Goal: Transaction & Acquisition: Book appointment/travel/reservation

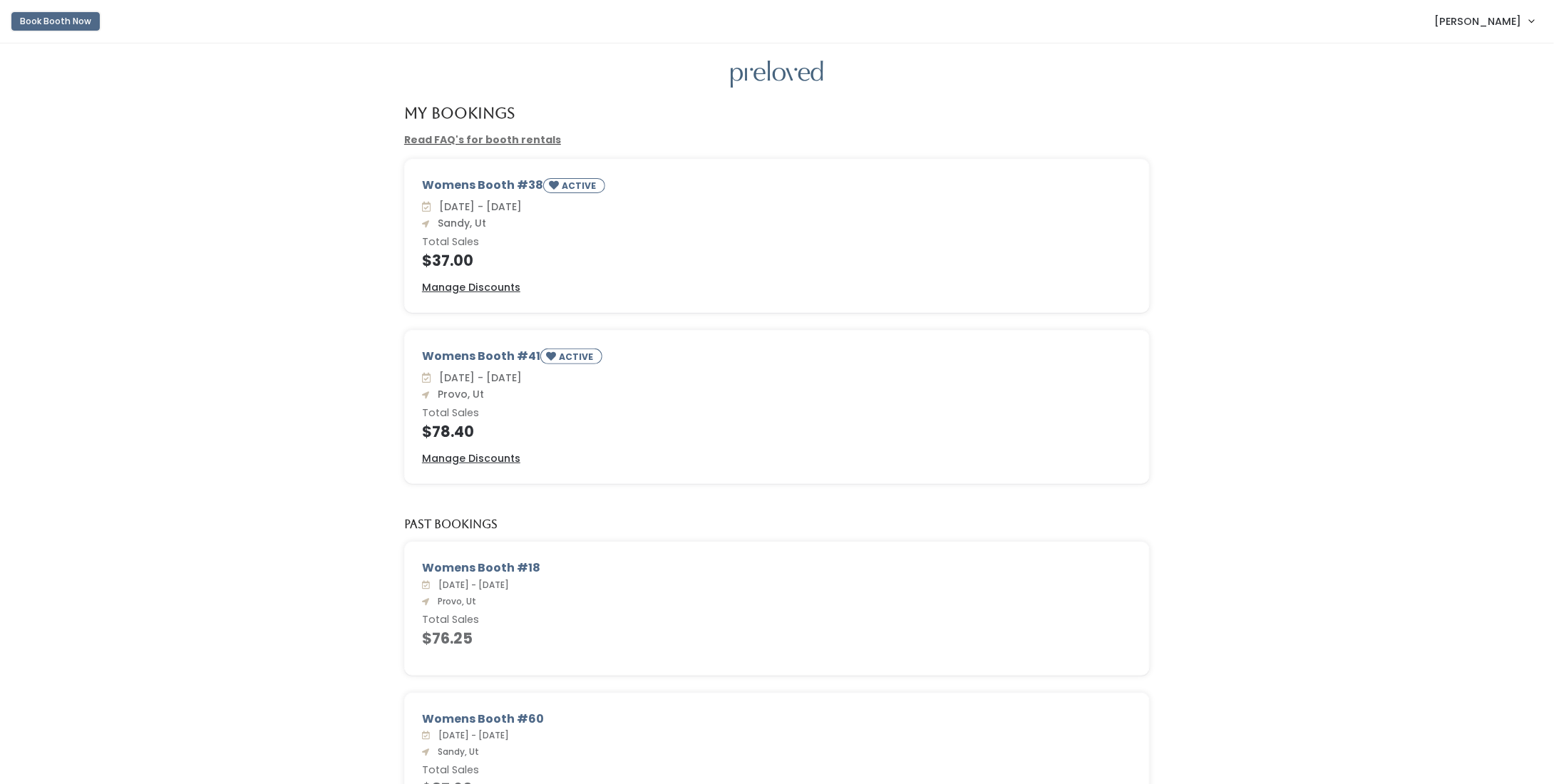
click at [59, 24] on button "Book Booth Now" at bounding box center [56, 21] width 89 height 18
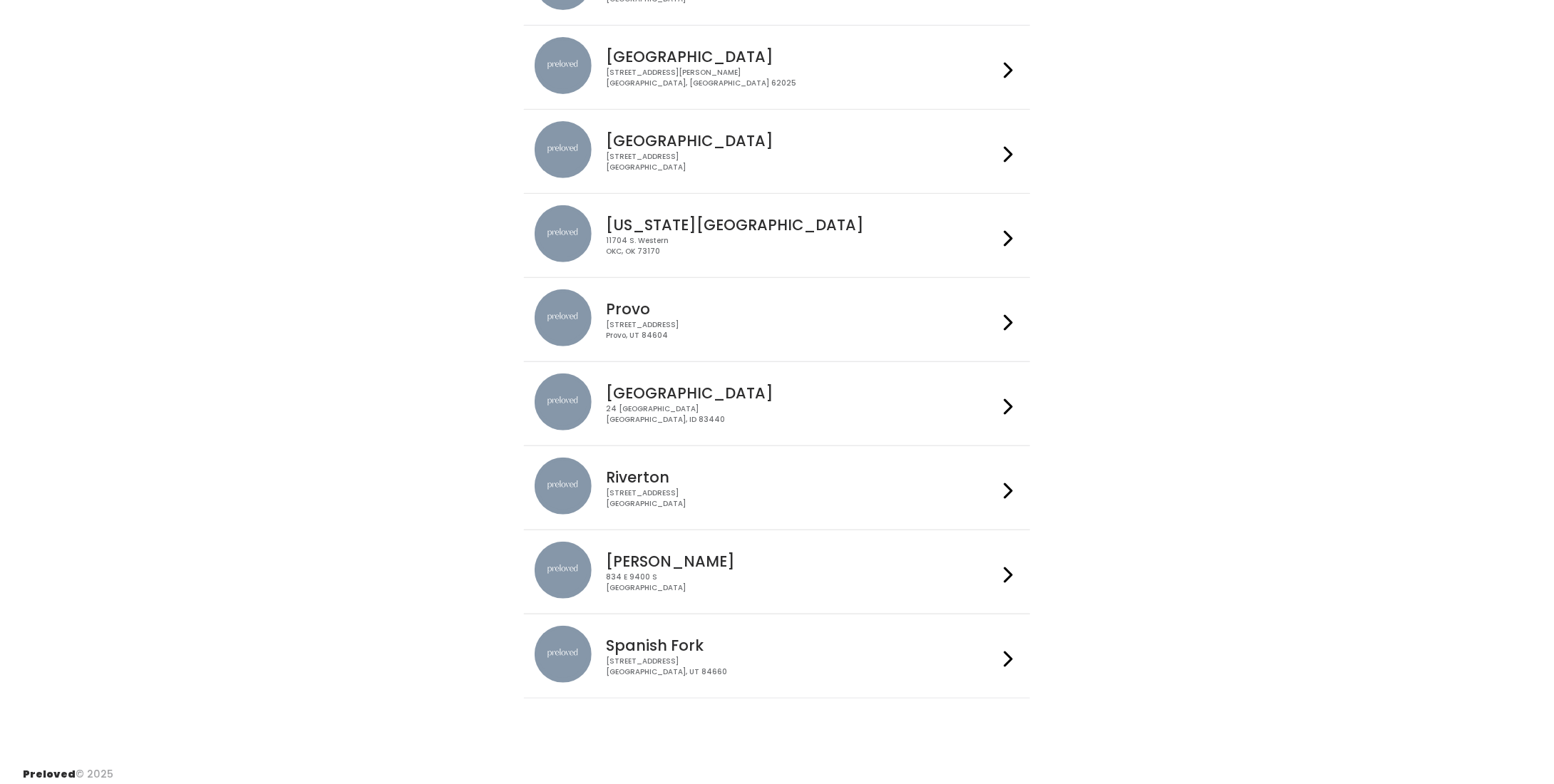
scroll to position [208, 0]
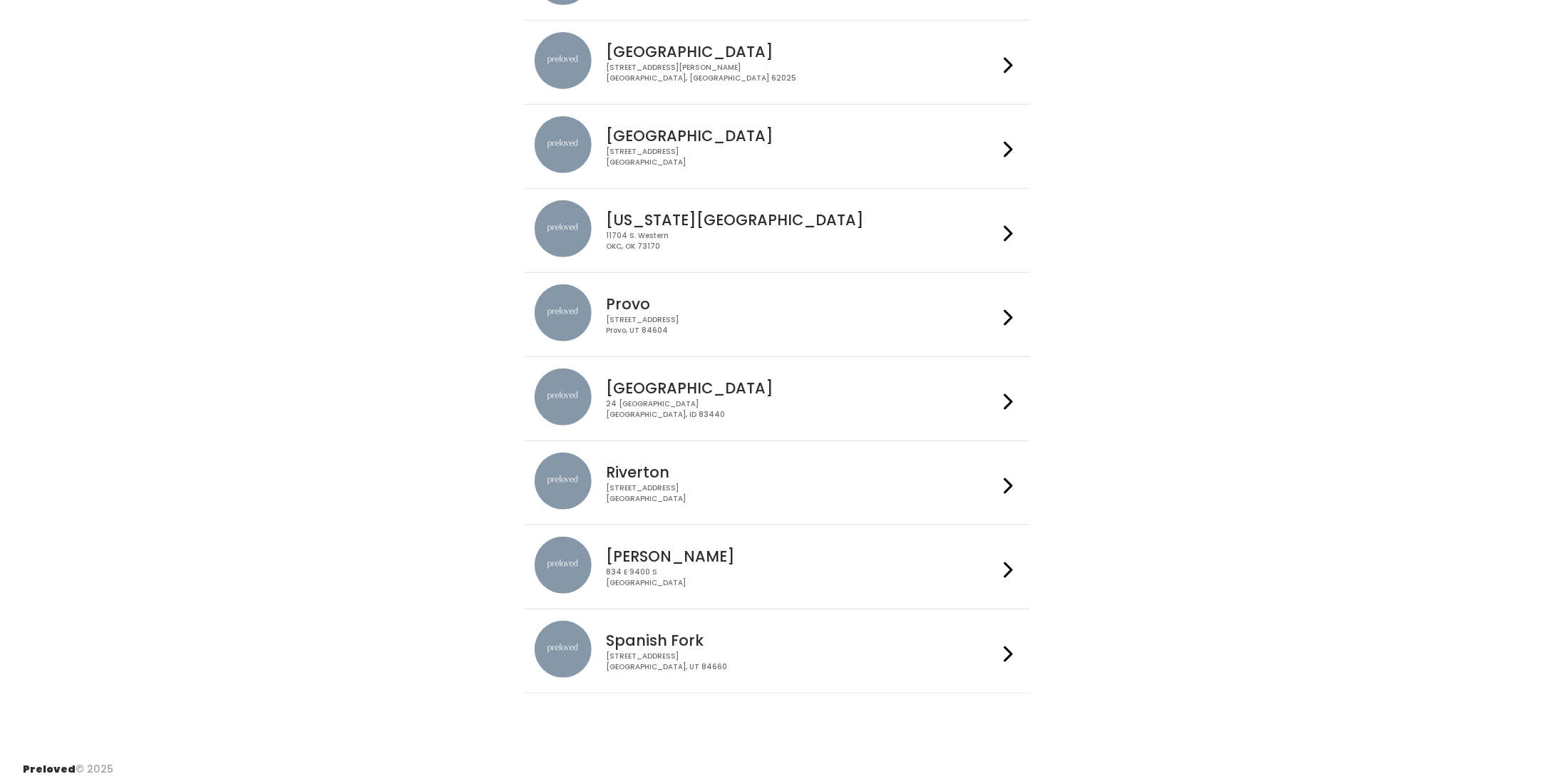
click at [759, 638] on h4 "Spanish Fork" at bounding box center [802, 641] width 392 height 17
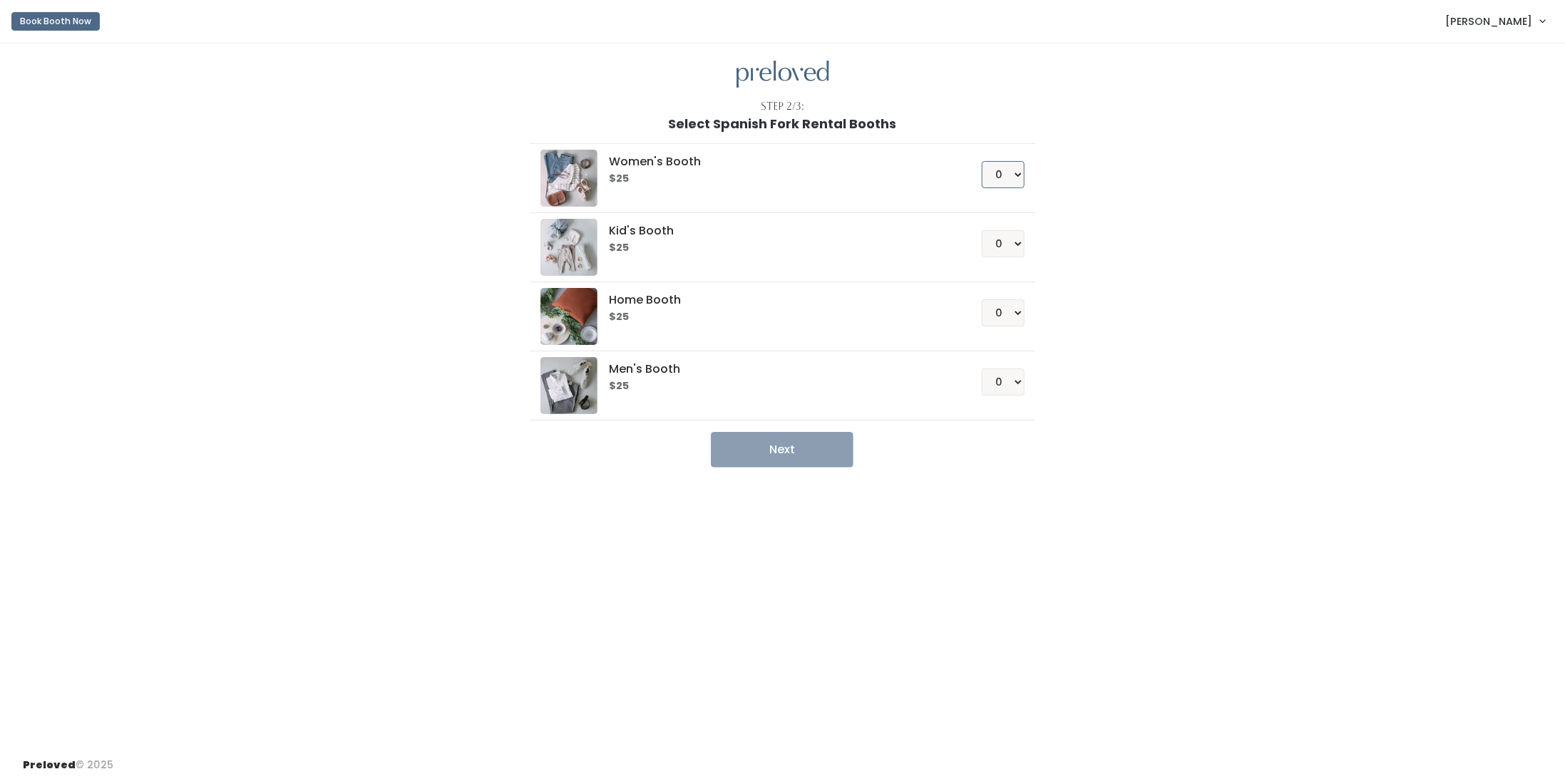
click at [1005, 177] on select "0 1 2 3 4" at bounding box center [1003, 175] width 43 height 27
select select "1"
click at [983, 161] on select "0 1 2 3 4" at bounding box center [1003, 175] width 43 height 27
click at [791, 448] on button "Next" at bounding box center [782, 449] width 142 height 36
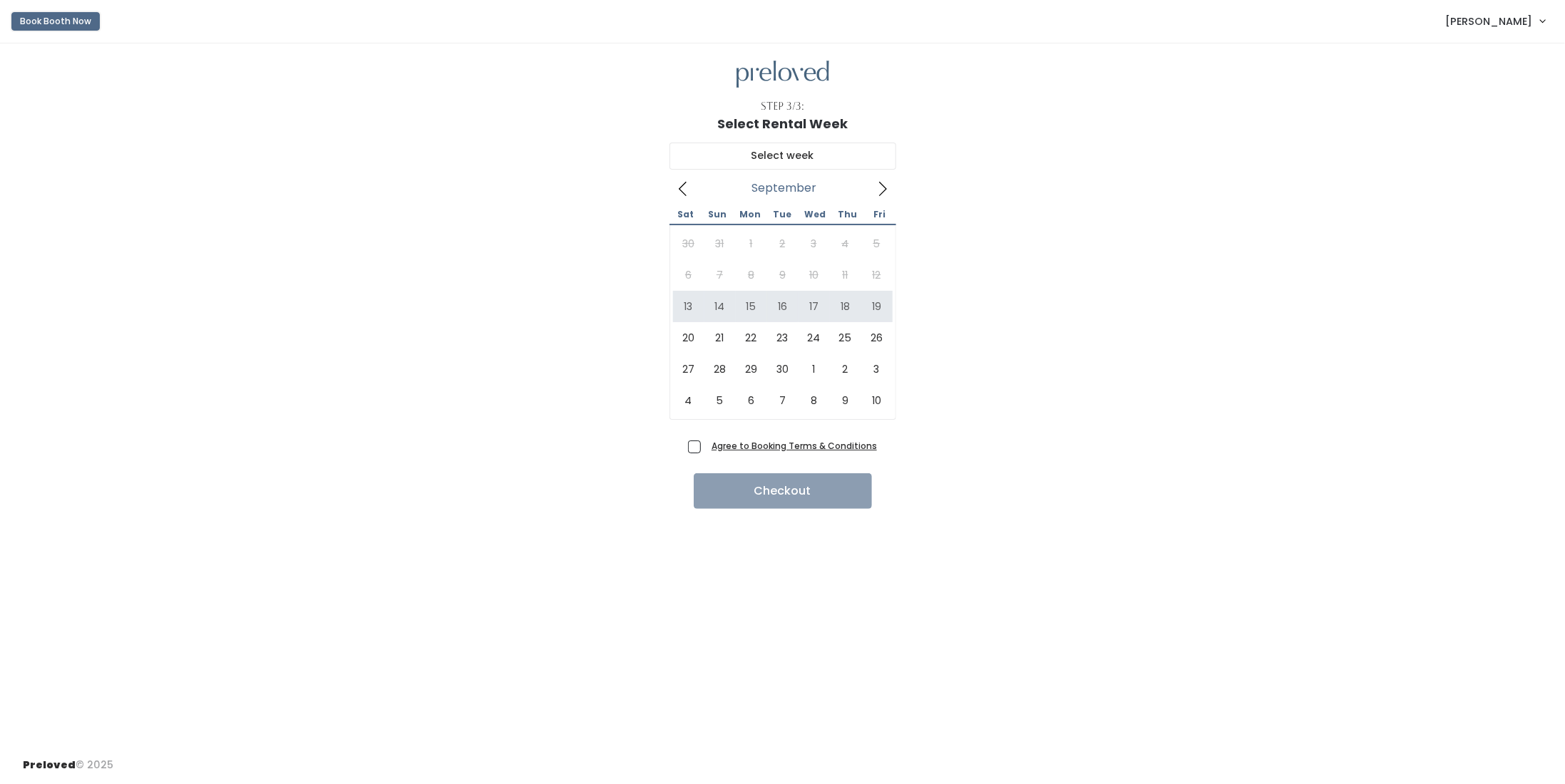
click at [52, 21] on button "Book Booth Now" at bounding box center [56, 21] width 89 height 18
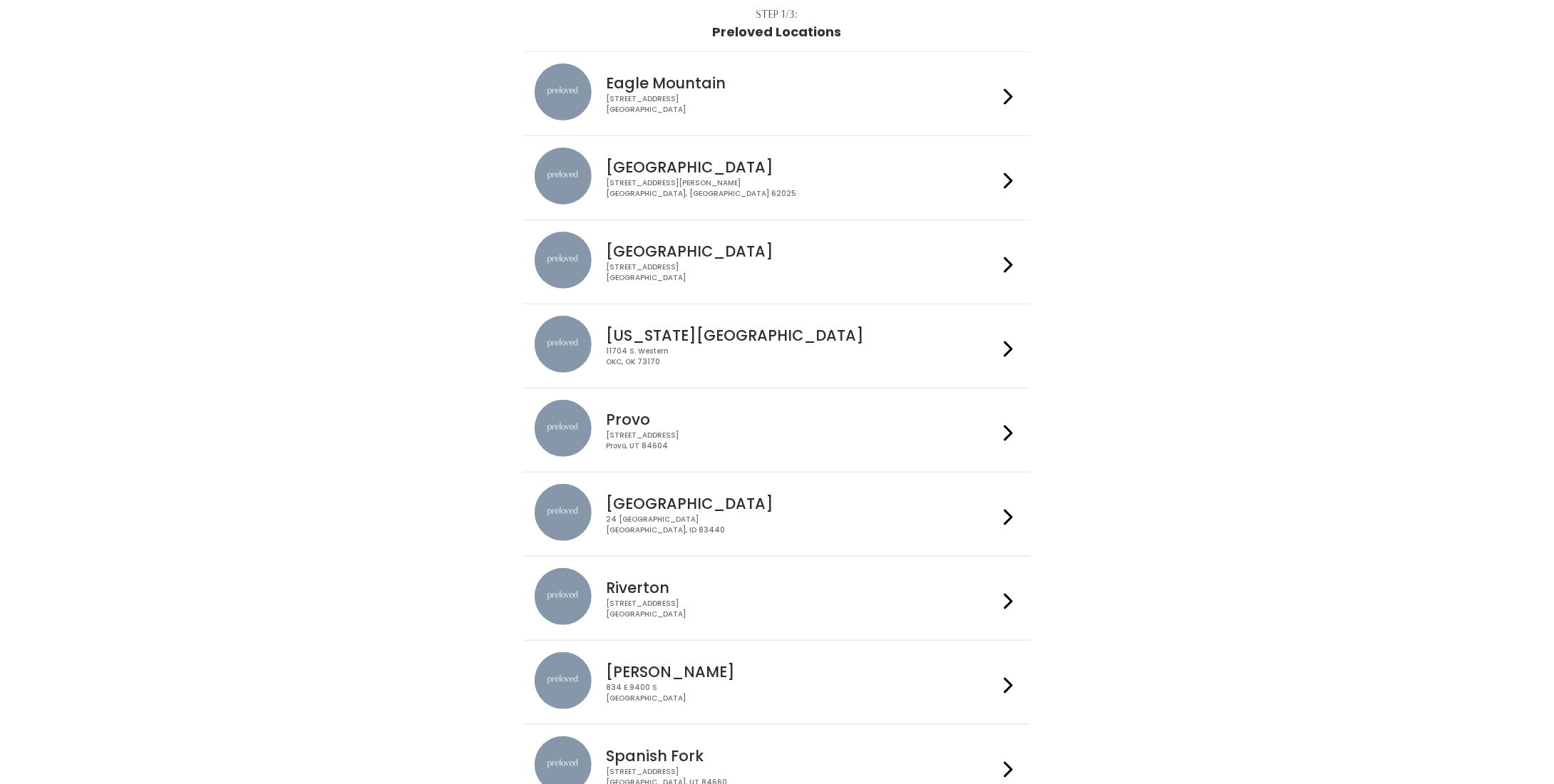
scroll to position [208, 0]
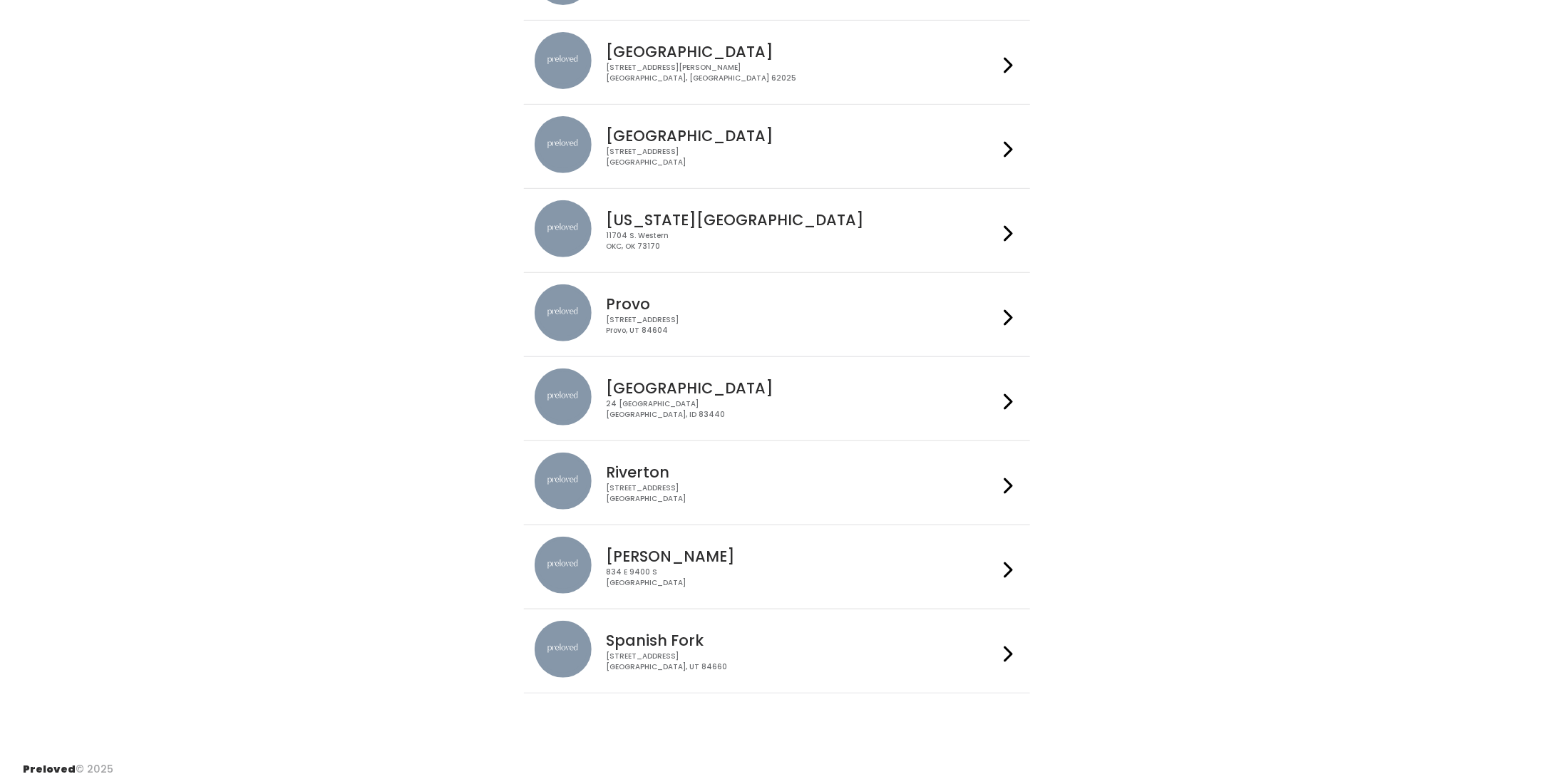
click at [703, 317] on div "230 W Cougar Blvd Provo, UT 84604" at bounding box center [802, 325] width 392 height 21
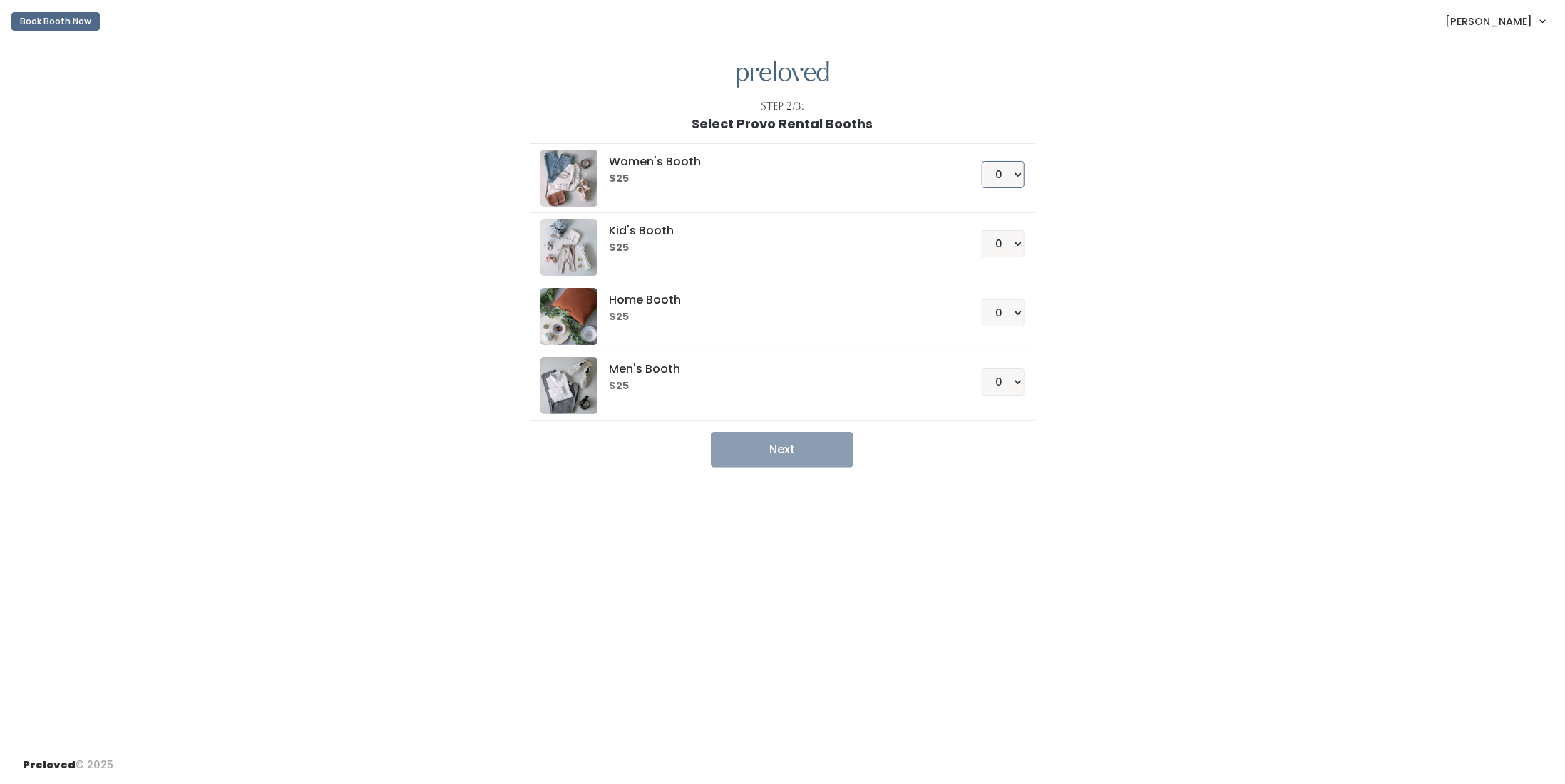
click at [1004, 173] on select "0 1 2 3 4" at bounding box center [1003, 175] width 43 height 27
select select "1"
click at [983, 161] on select "0 1 2 3 4" at bounding box center [1003, 175] width 43 height 27
click at [799, 452] on button "Next" at bounding box center [782, 449] width 142 height 36
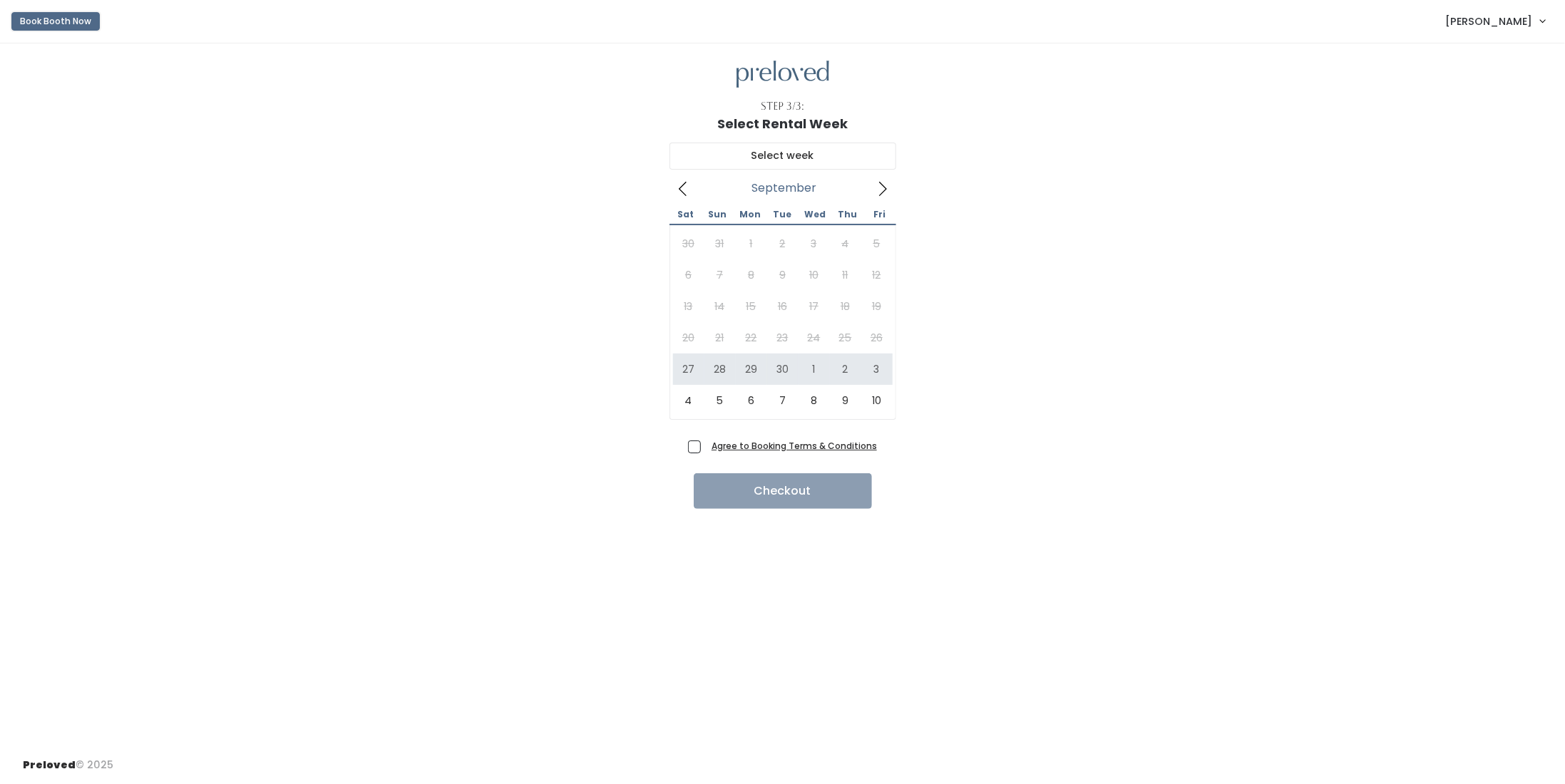
click at [46, 19] on button "Book Booth Now" at bounding box center [56, 21] width 89 height 18
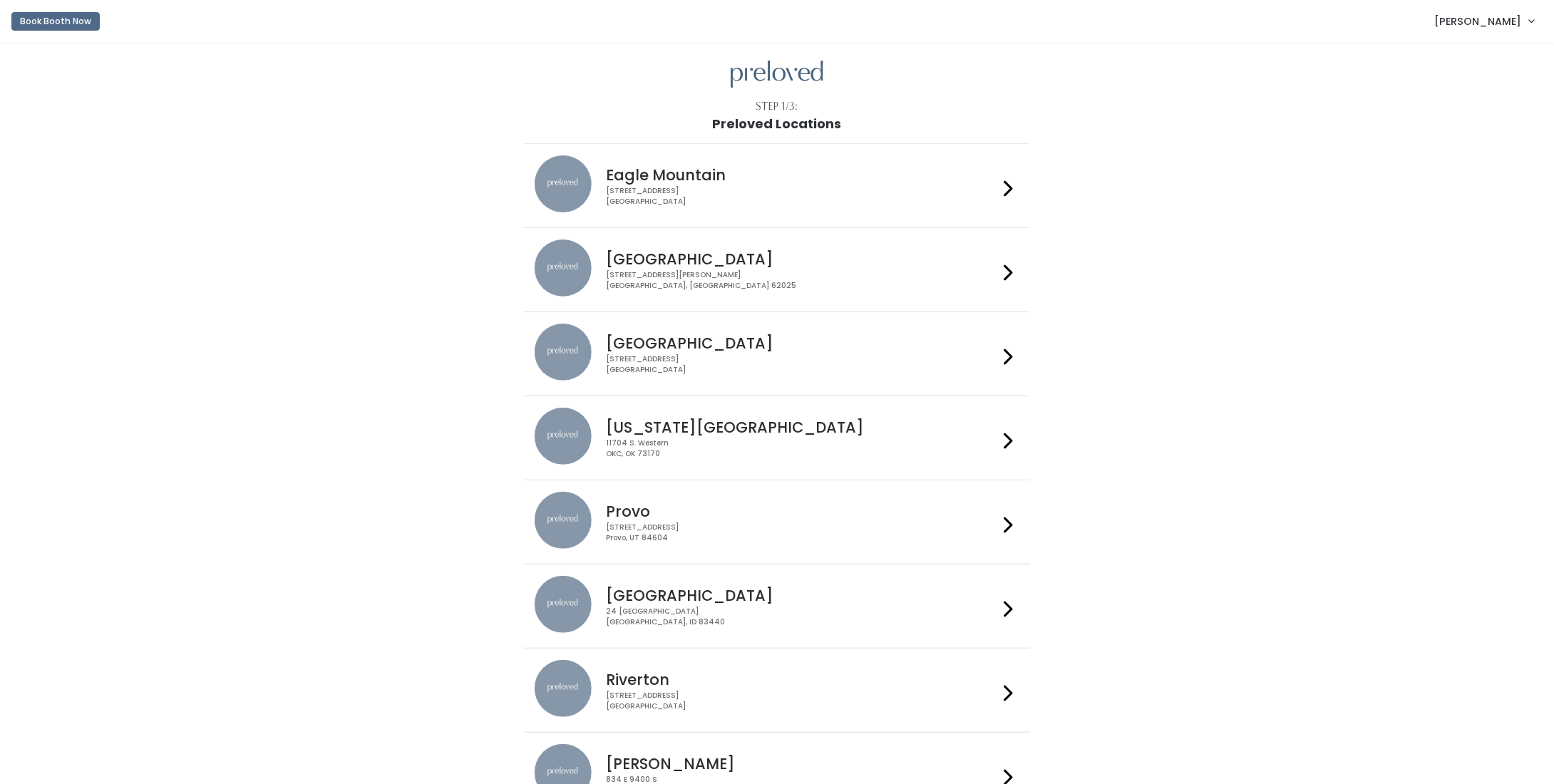
scroll to position [142, 0]
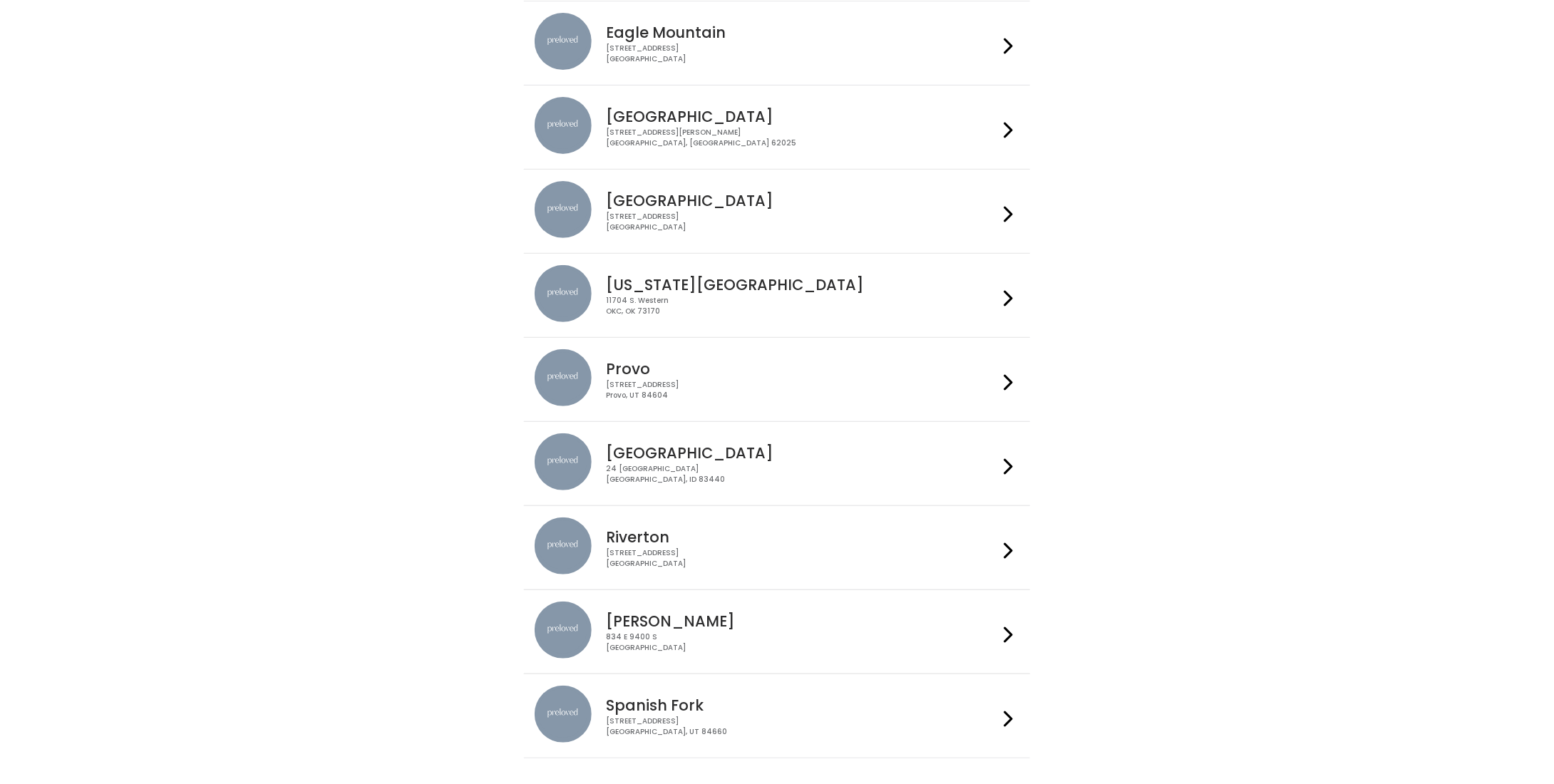
click at [780, 633] on div "[STREET_ADDRESS]" at bounding box center [802, 643] width 392 height 21
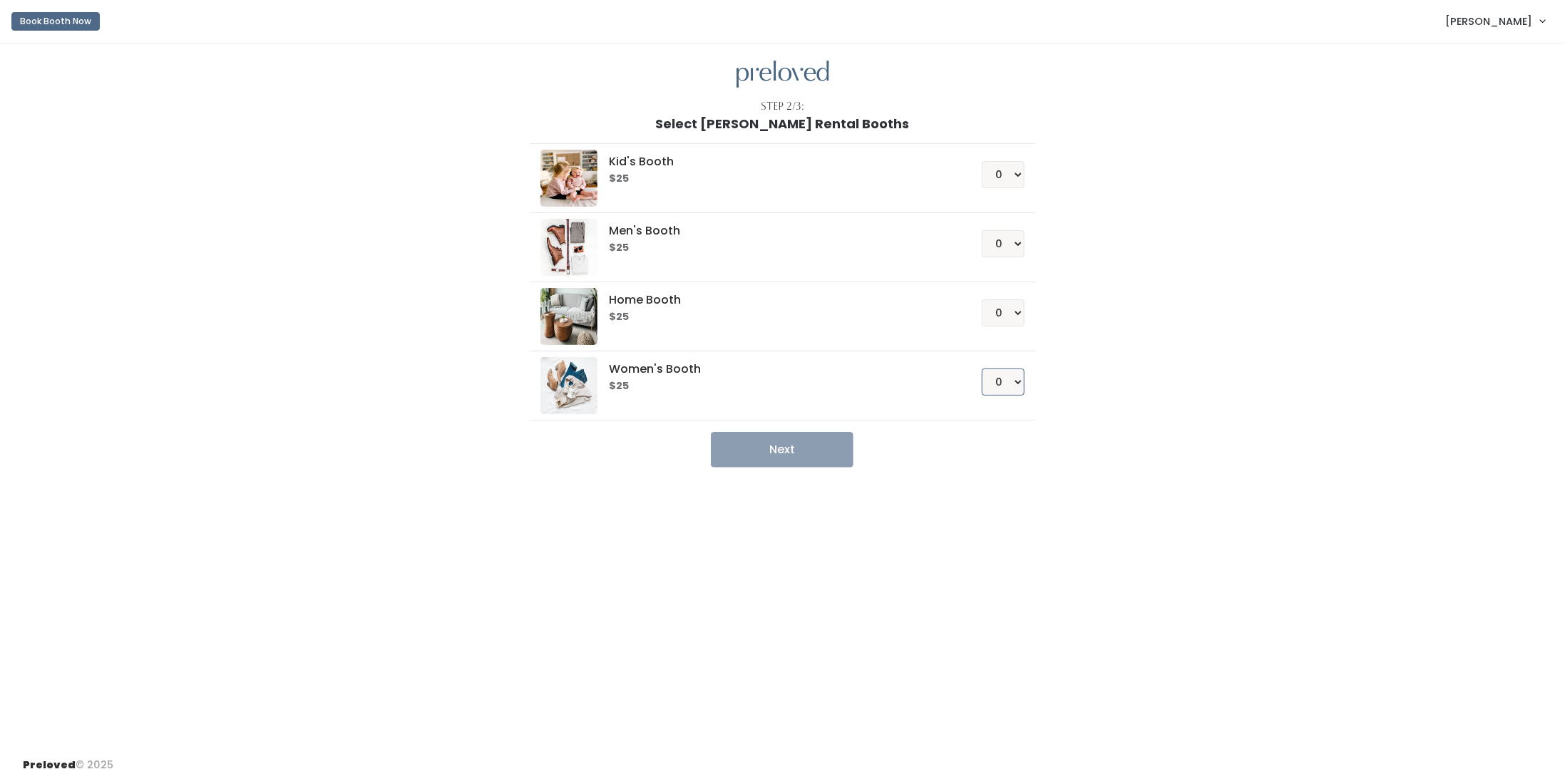
drag, startPoint x: 1010, startPoint y: 376, endPoint x: 998, endPoint y: 391, distance: 19.2
click at [1010, 377] on select "0 1 2 3 4" at bounding box center [1003, 382] width 43 height 27
select select "1"
click at [983, 368] on select "0 1 2 3 4" at bounding box center [1003, 382] width 43 height 27
click at [840, 451] on button "Next" at bounding box center [782, 449] width 142 height 36
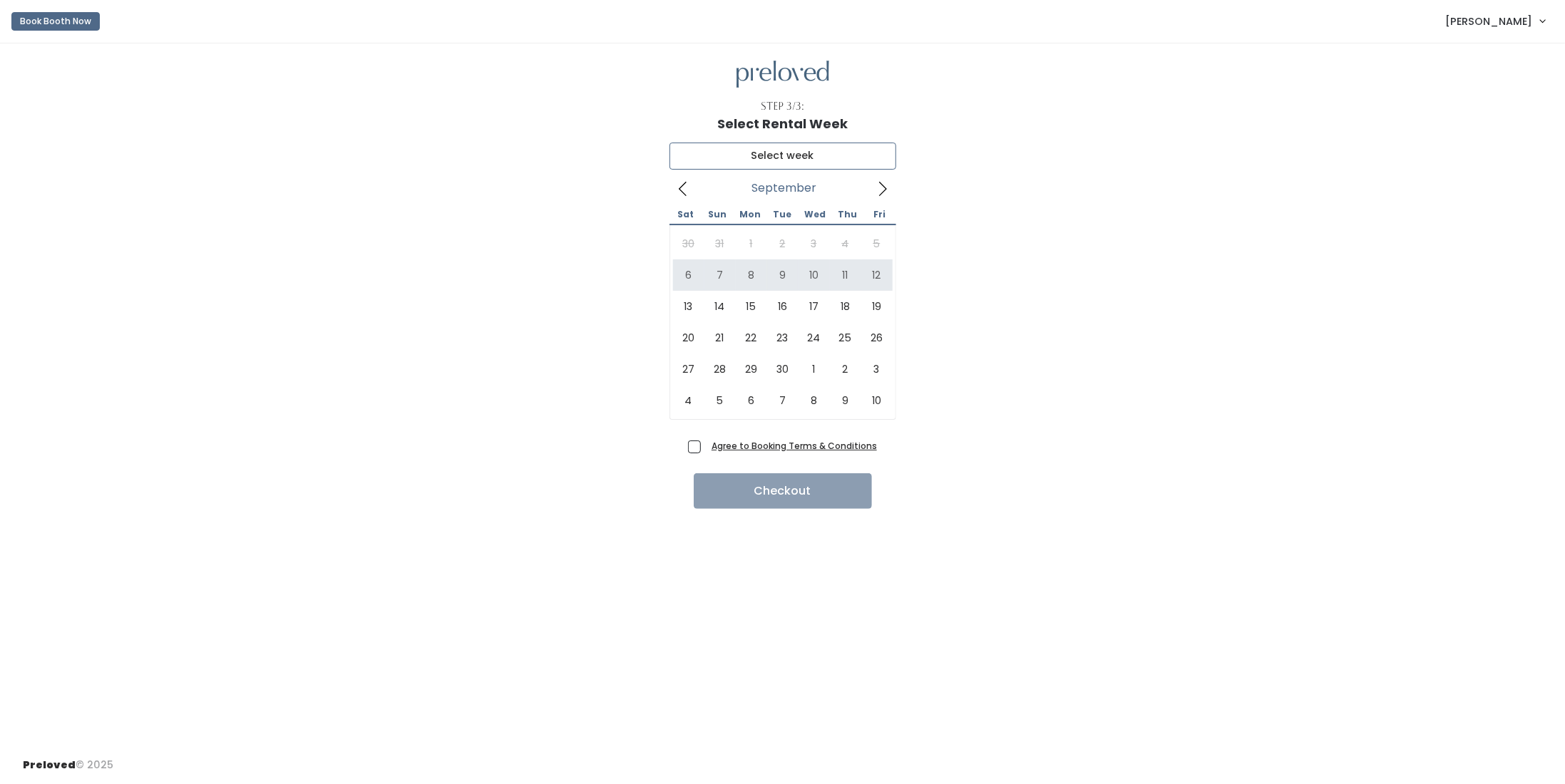
type input "September 6 to September 12"
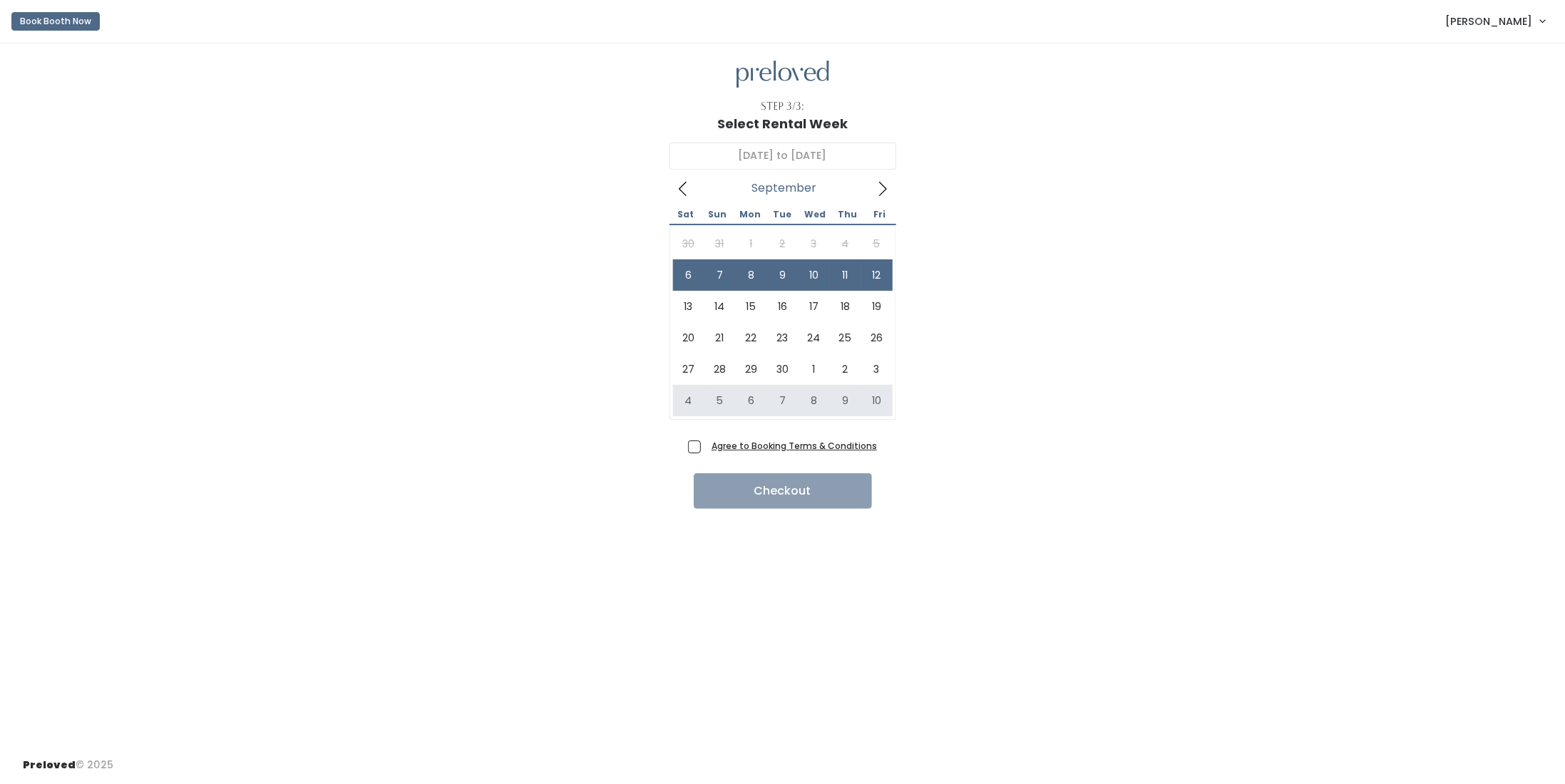
click at [706, 443] on span "Agree to Booking Terms & Conditions" at bounding box center [792, 445] width 171 height 14
click at [706, 443] on input "Agree to Booking Terms & Conditions" at bounding box center [711, 443] width 9 height 9
checkbox input "true"
click at [716, 487] on button "Checkout" at bounding box center [782, 491] width 178 height 36
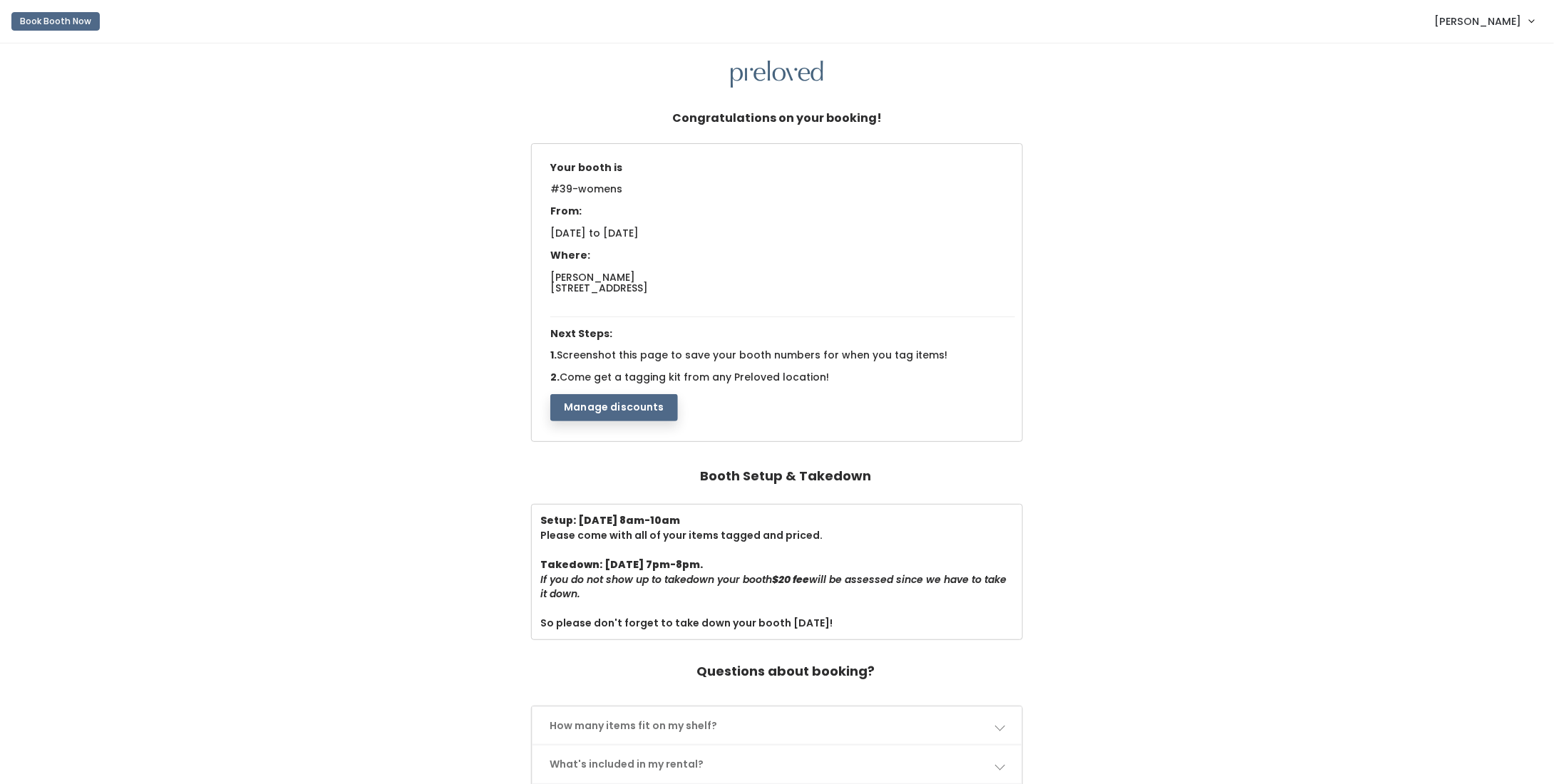
click at [1483, 18] on span "[PERSON_NAME]" at bounding box center [1479, 21] width 87 height 16
click at [1460, 55] on link "My bookings" at bounding box center [1484, 56] width 128 height 26
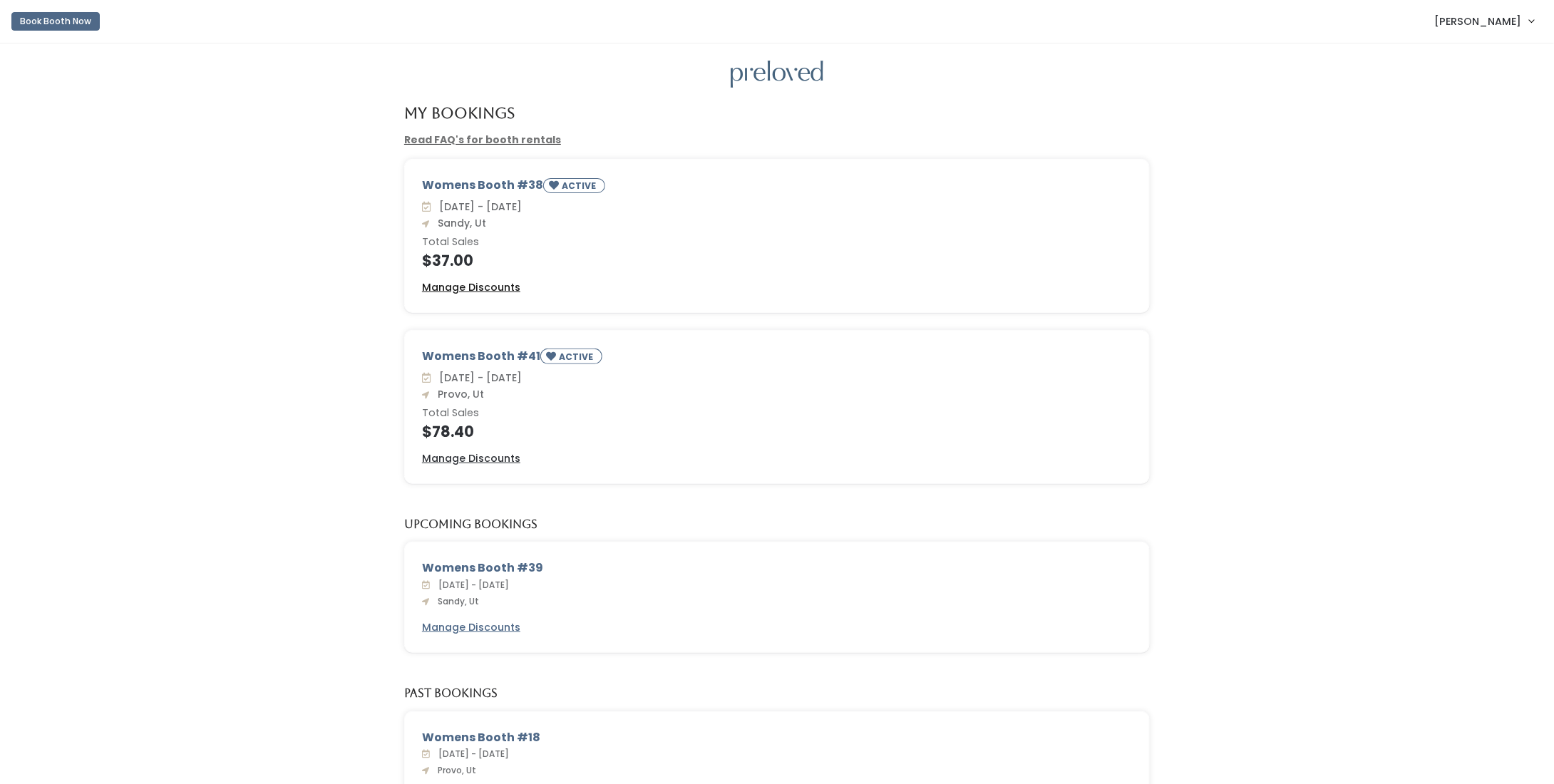
click at [464, 288] on u "Manage Discounts" at bounding box center [471, 287] width 99 height 14
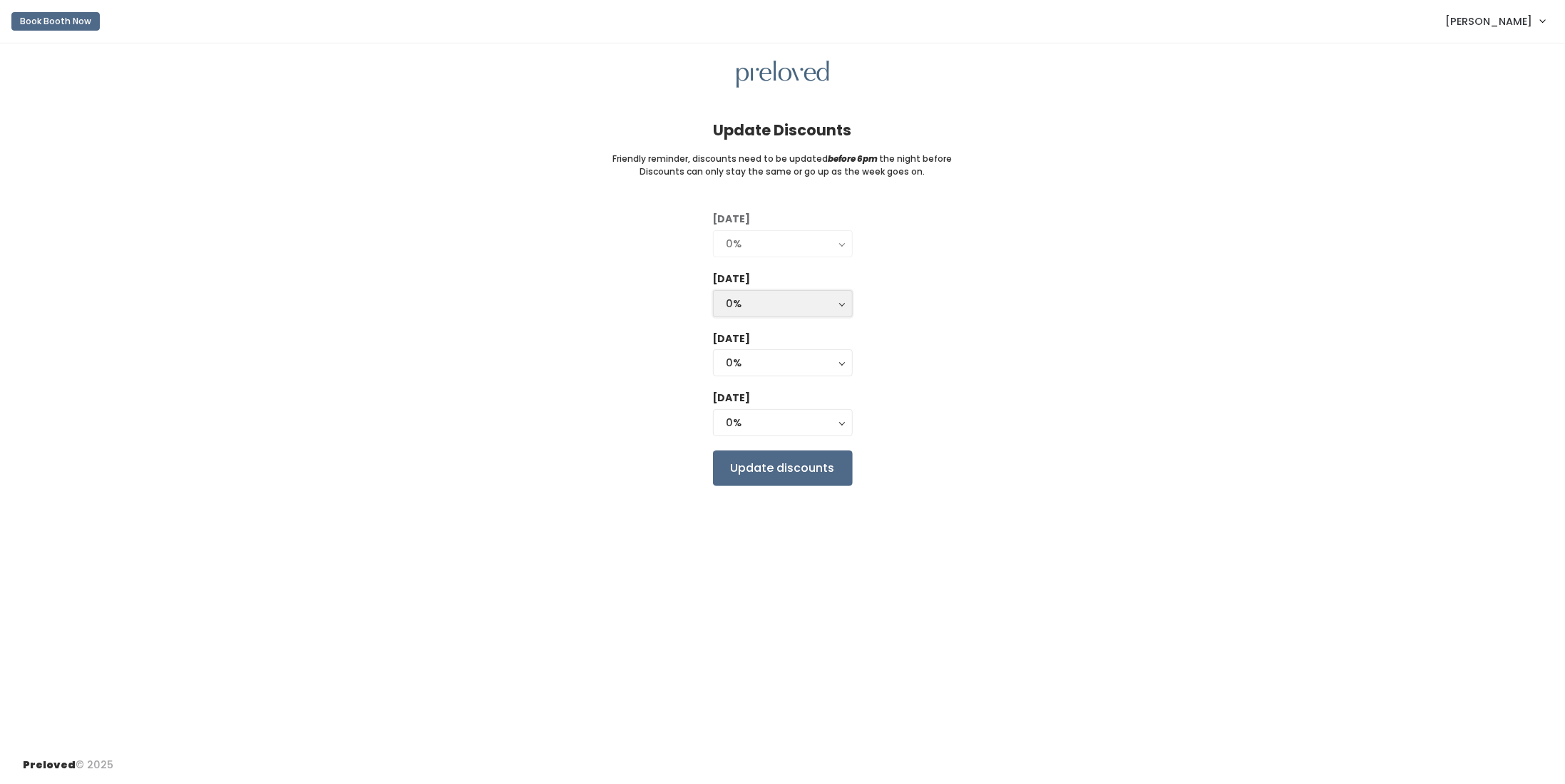
click at [764, 310] on div "0%" at bounding box center [782, 304] width 113 height 16
click at [761, 354] on link "25%" at bounding box center [782, 361] width 138 height 26
select select "25%"
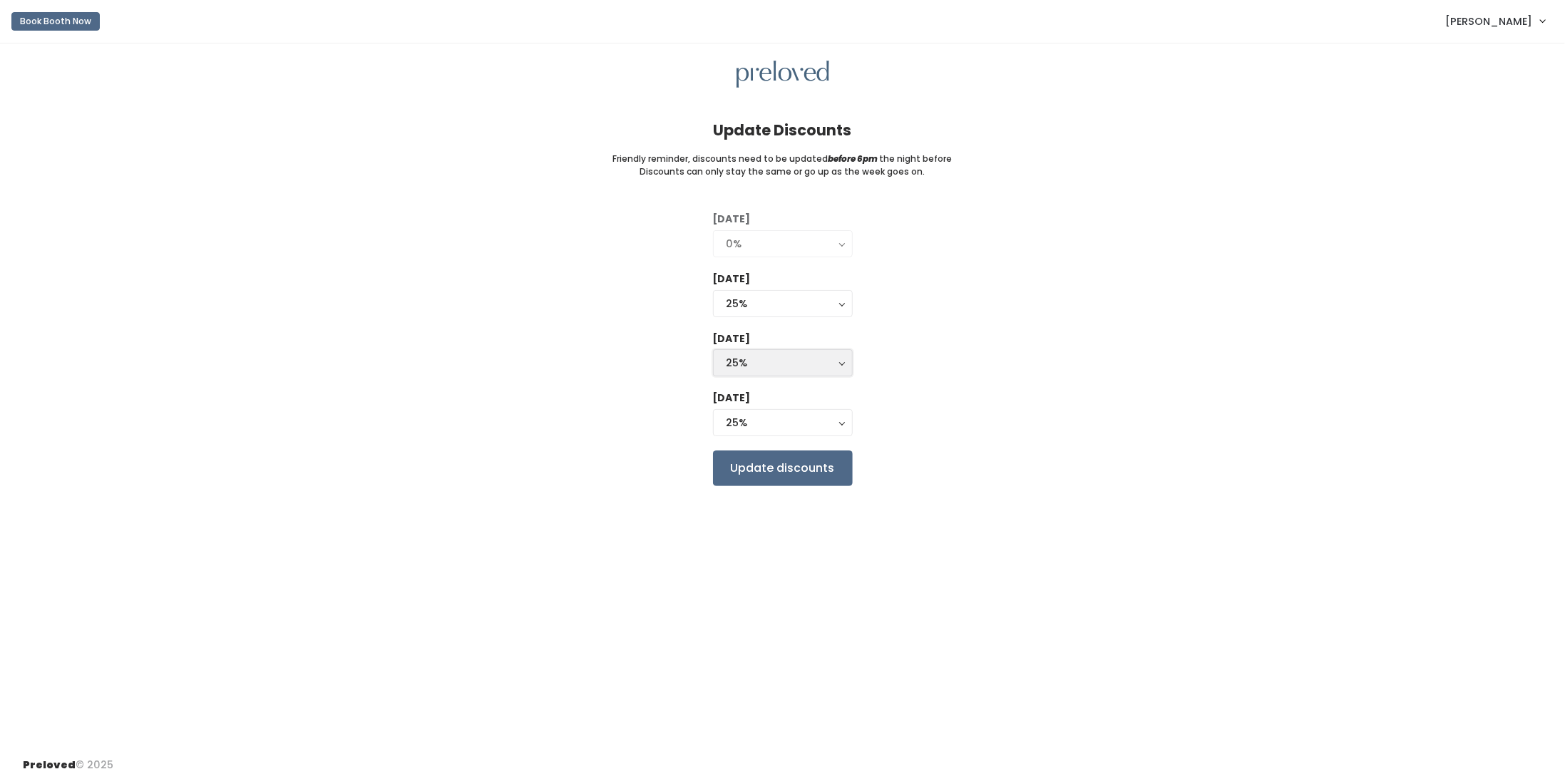
click at [758, 366] on div "25%" at bounding box center [782, 362] width 113 height 16
click at [759, 415] on link "25%" at bounding box center [782, 420] width 138 height 26
select select "25%"
click at [762, 417] on div "25%" at bounding box center [782, 423] width 113 height 16
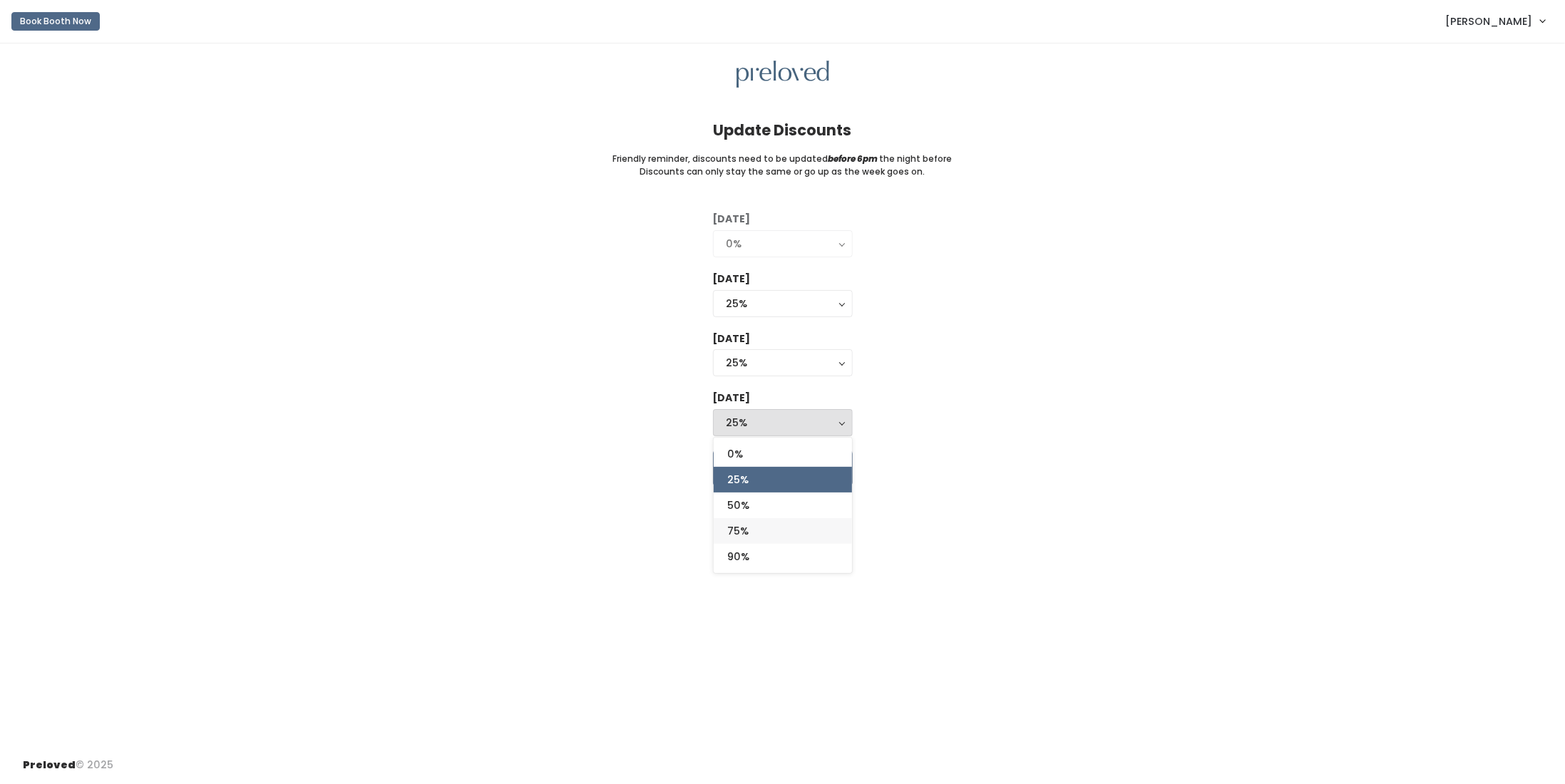
click at [744, 525] on span "75%" at bounding box center [739, 530] width 22 height 16
click at [756, 418] on div "75%" at bounding box center [782, 423] width 113 height 16
click at [748, 499] on span "50%" at bounding box center [739, 505] width 22 height 16
select select "50%"
click at [764, 463] on input "Update discounts" at bounding box center [782, 468] width 140 height 36
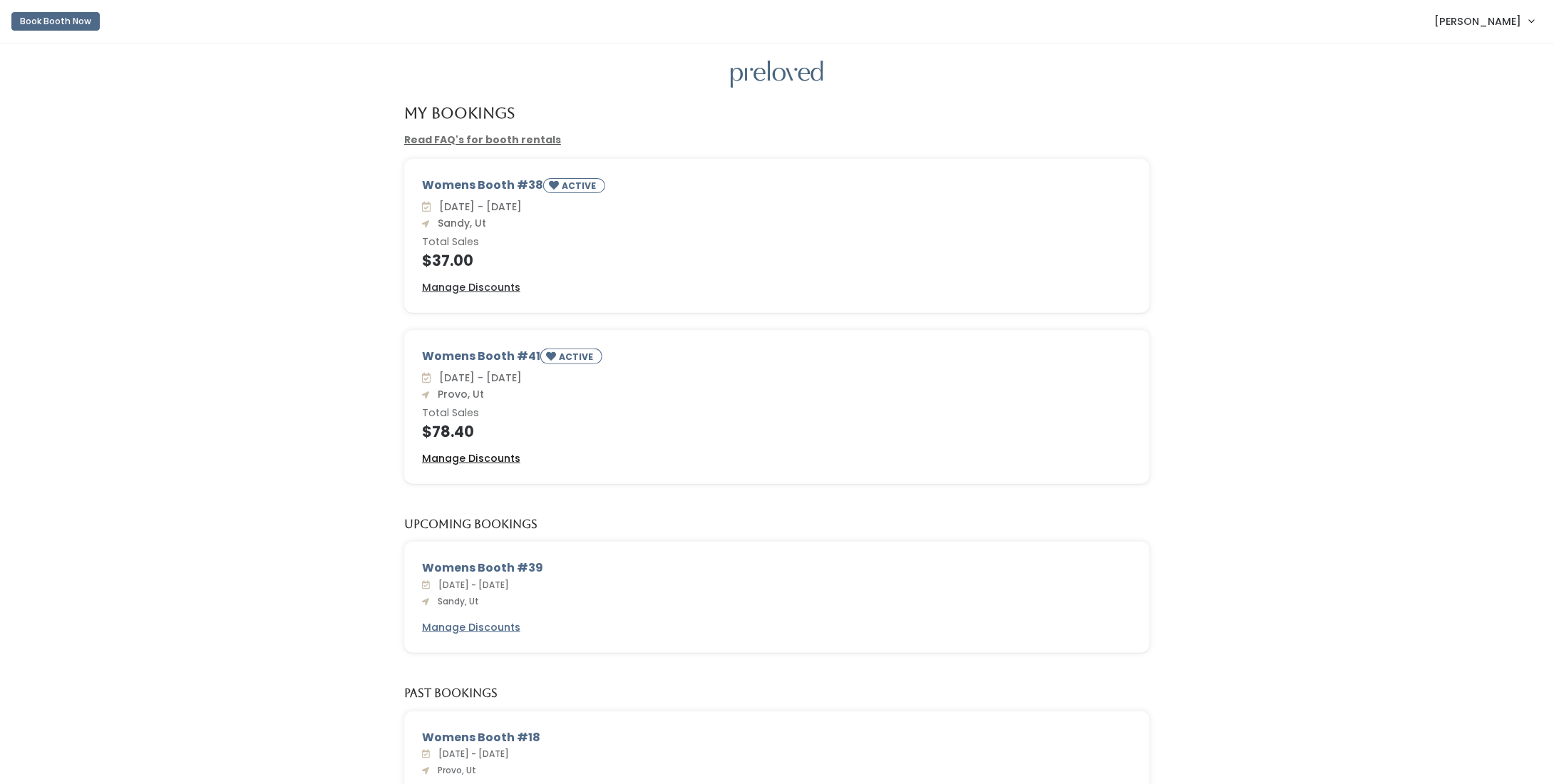
click at [469, 458] on u "Manage Discounts" at bounding box center [471, 458] width 99 height 14
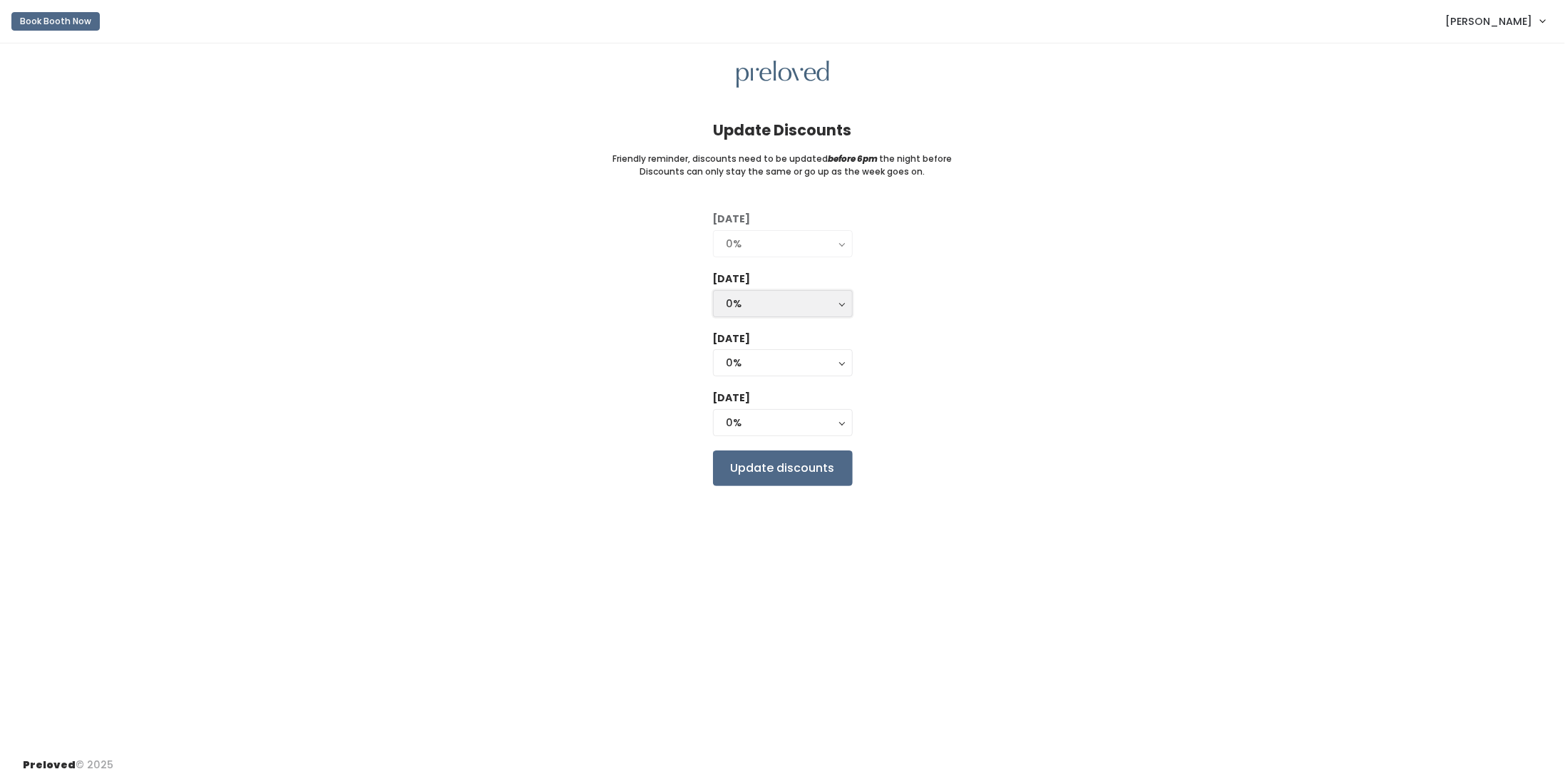
click at [759, 301] on div "0%" at bounding box center [782, 304] width 113 height 16
click at [758, 350] on link "25%" at bounding box center [782, 361] width 138 height 26
select select "25%"
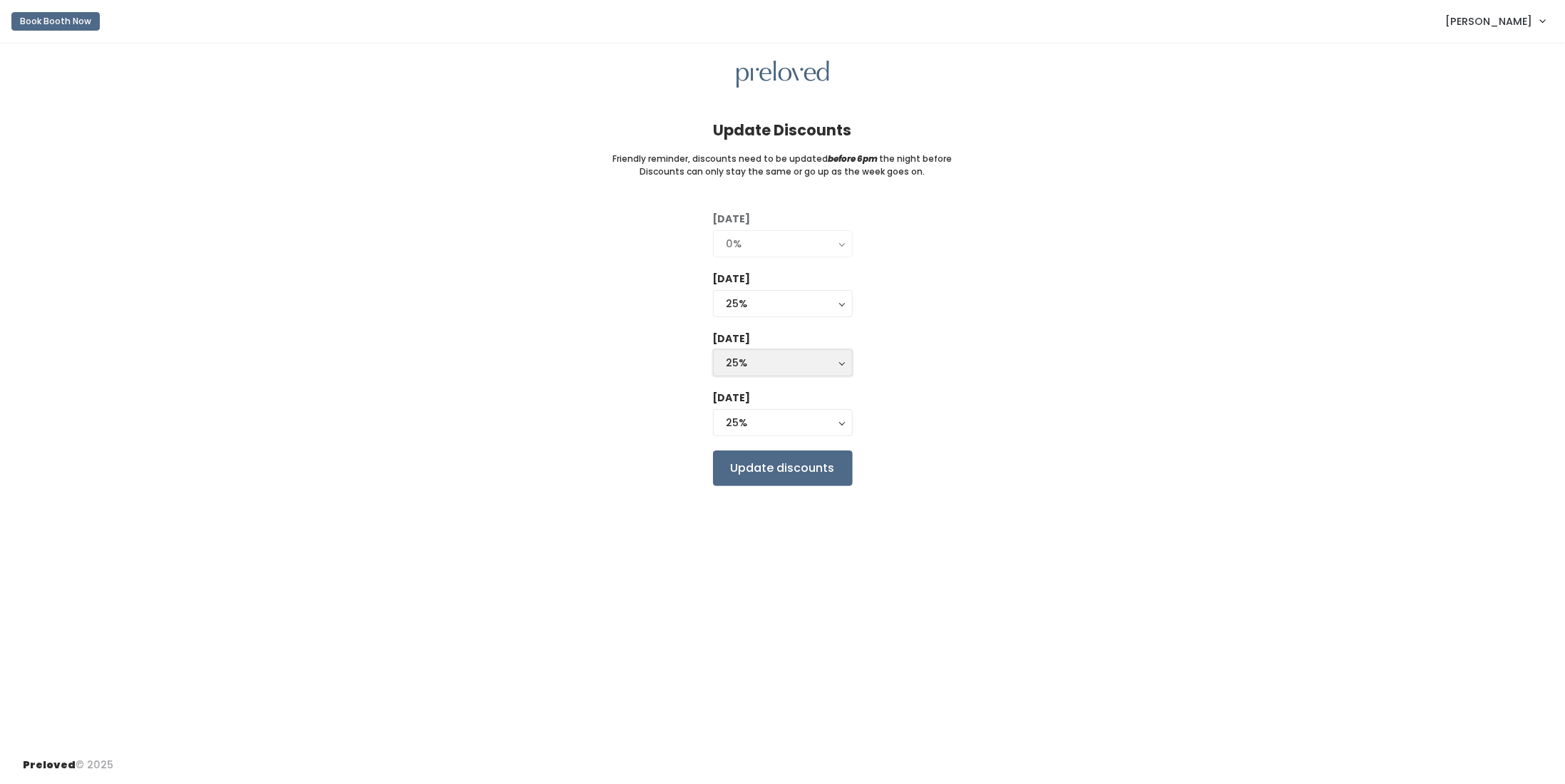
click at [756, 363] on div "25%" at bounding box center [782, 362] width 113 height 16
click at [745, 441] on span "50%" at bounding box center [739, 445] width 22 height 16
select select "50%"
drag, startPoint x: 753, startPoint y: 410, endPoint x: 753, endPoint y: 418, distance: 8.0
click at [753, 411] on button "50%" at bounding box center [782, 423] width 140 height 27
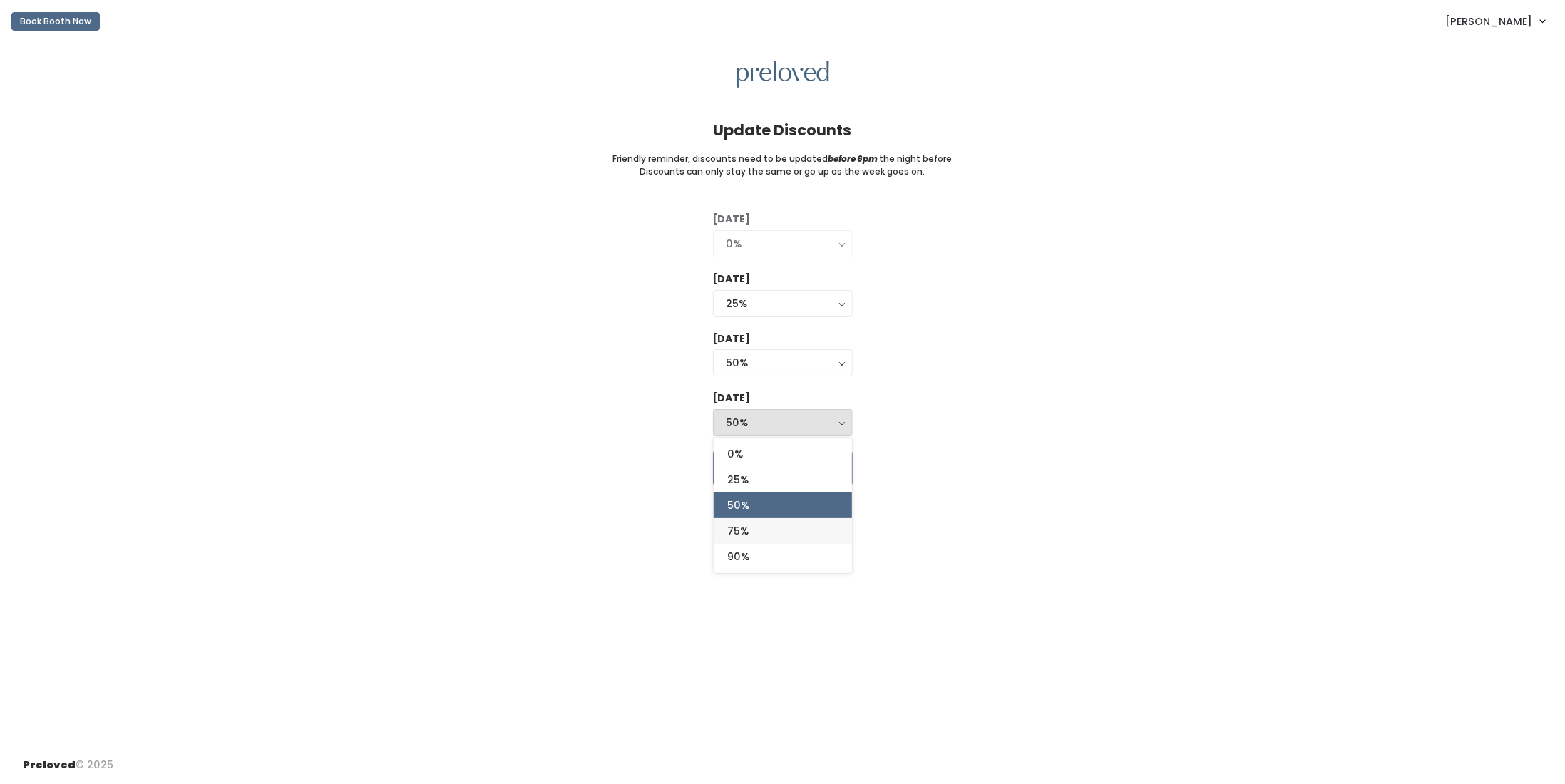
click at [728, 531] on link "75%" at bounding box center [782, 530] width 138 height 26
select select "75%"
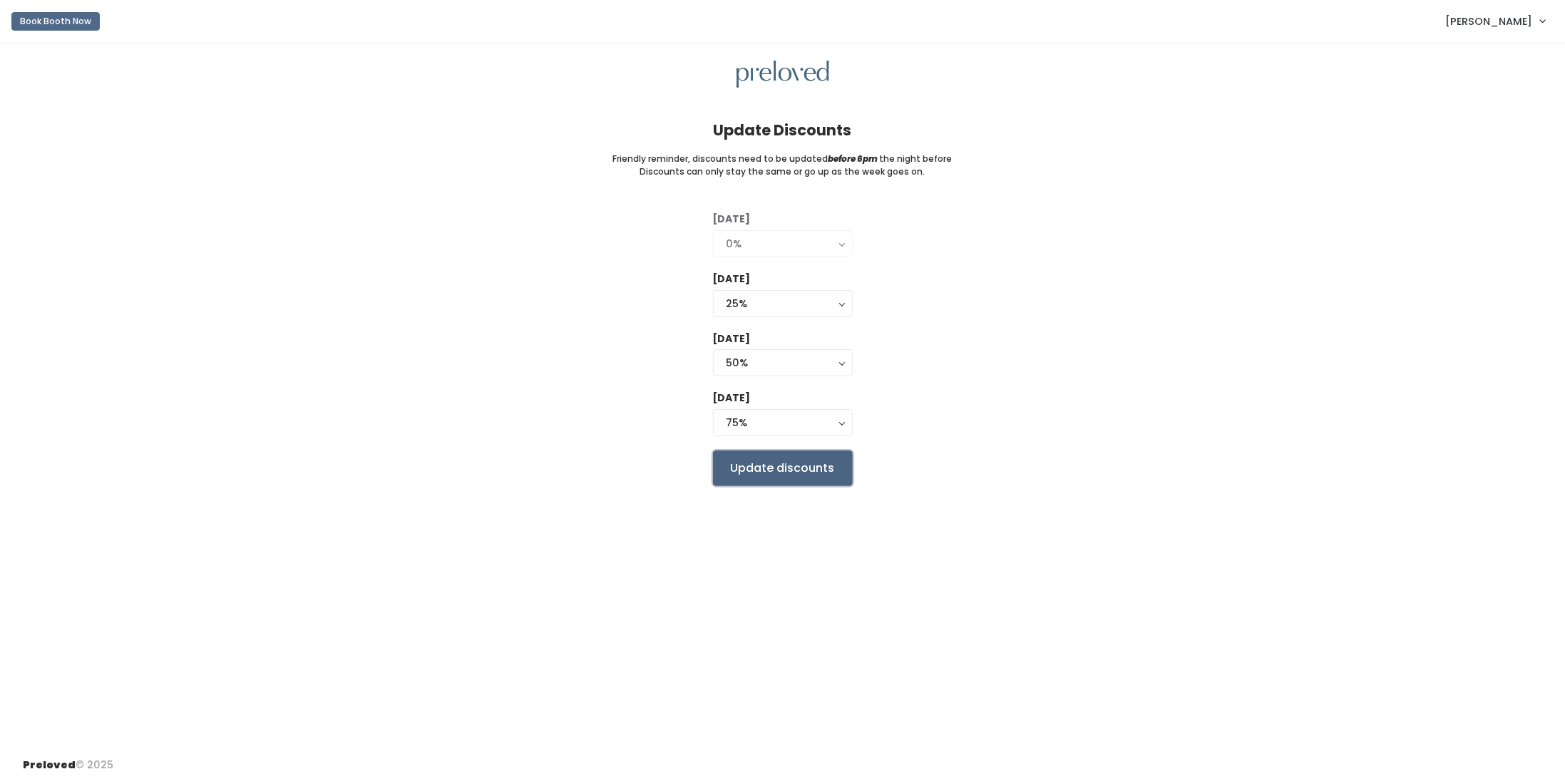
click at [775, 465] on input "Update discounts" at bounding box center [782, 468] width 140 height 36
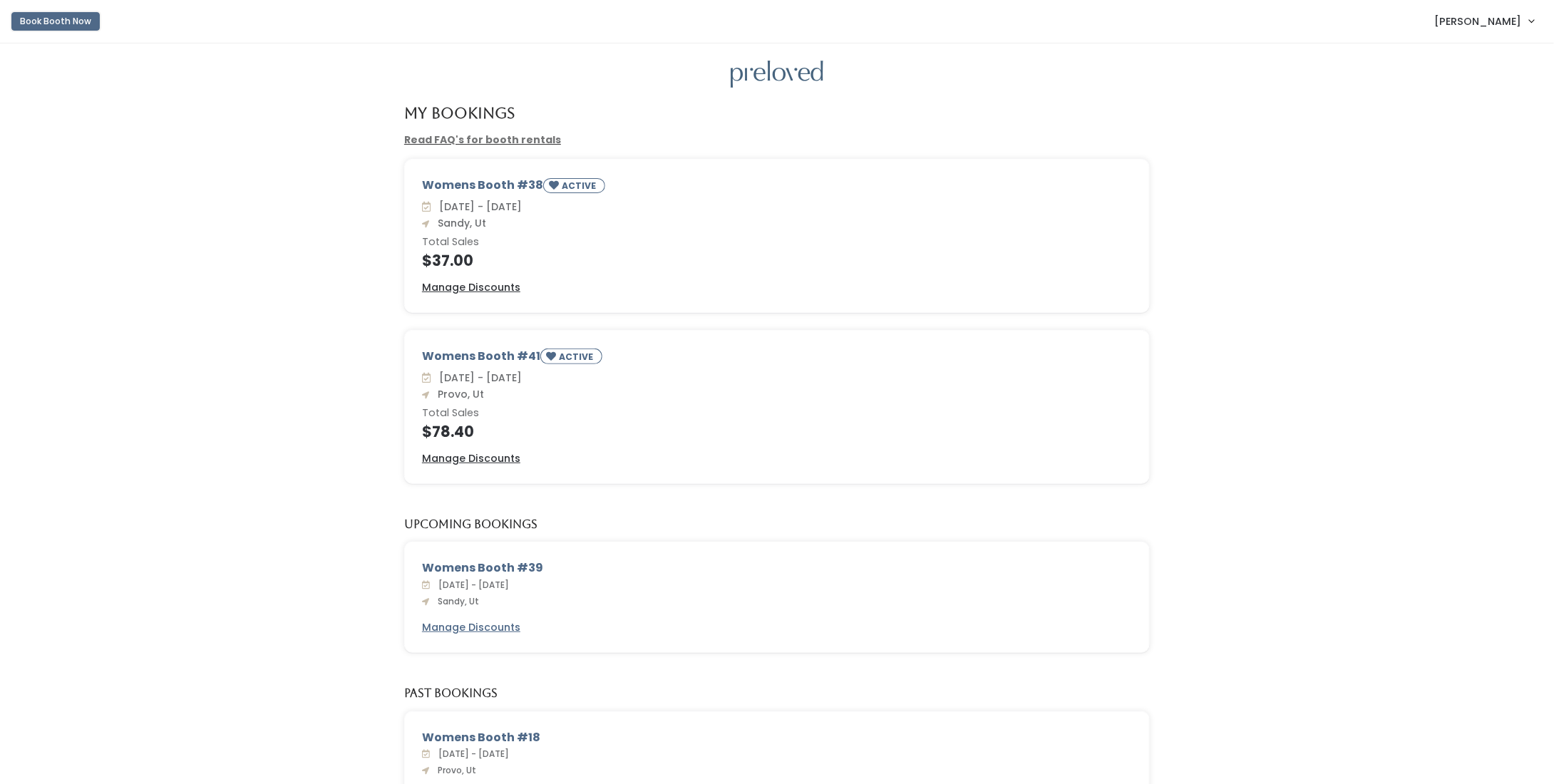
click at [40, 22] on button "Book Booth Now" at bounding box center [56, 21] width 89 height 18
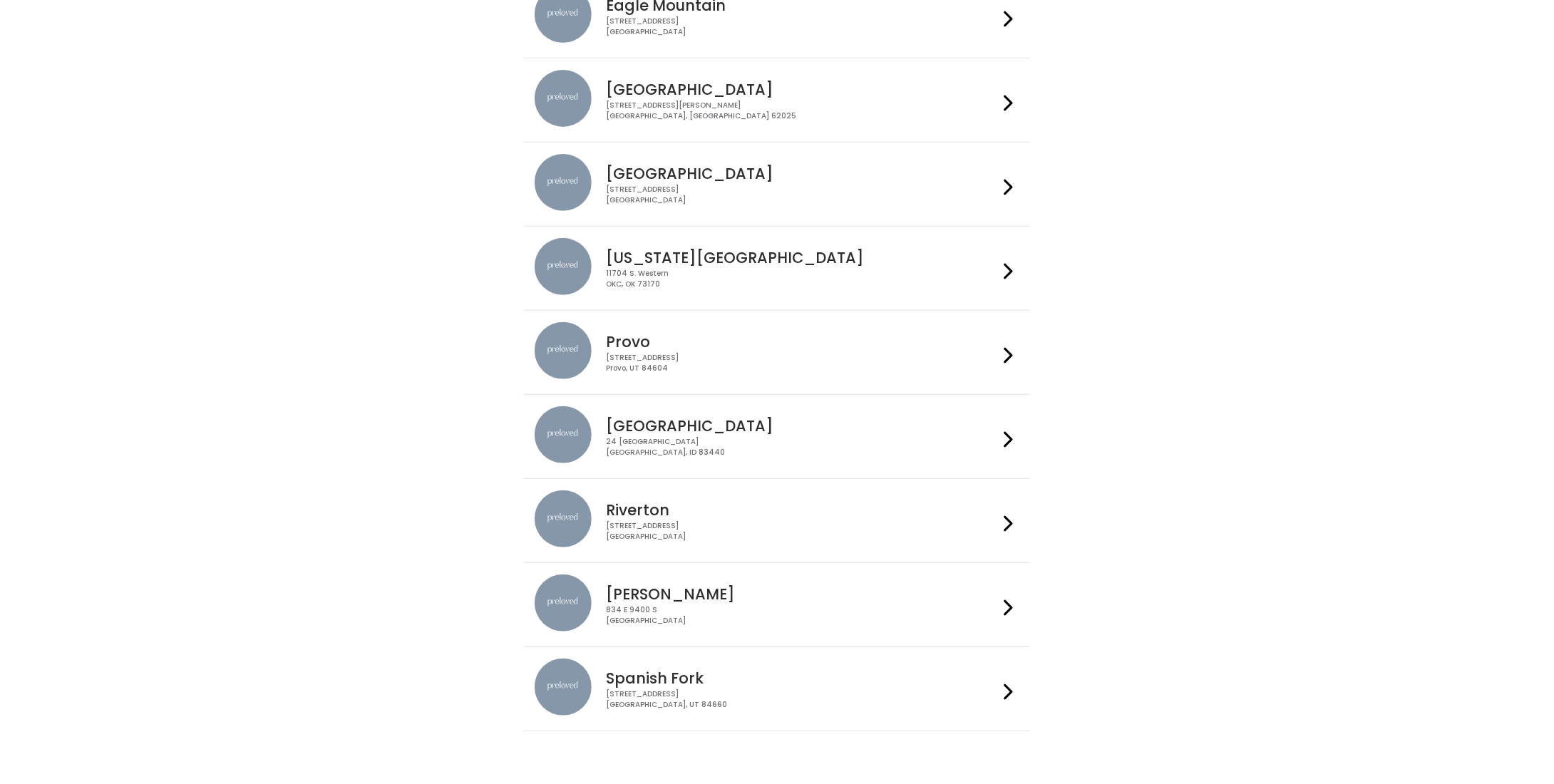
scroll to position [208, 0]
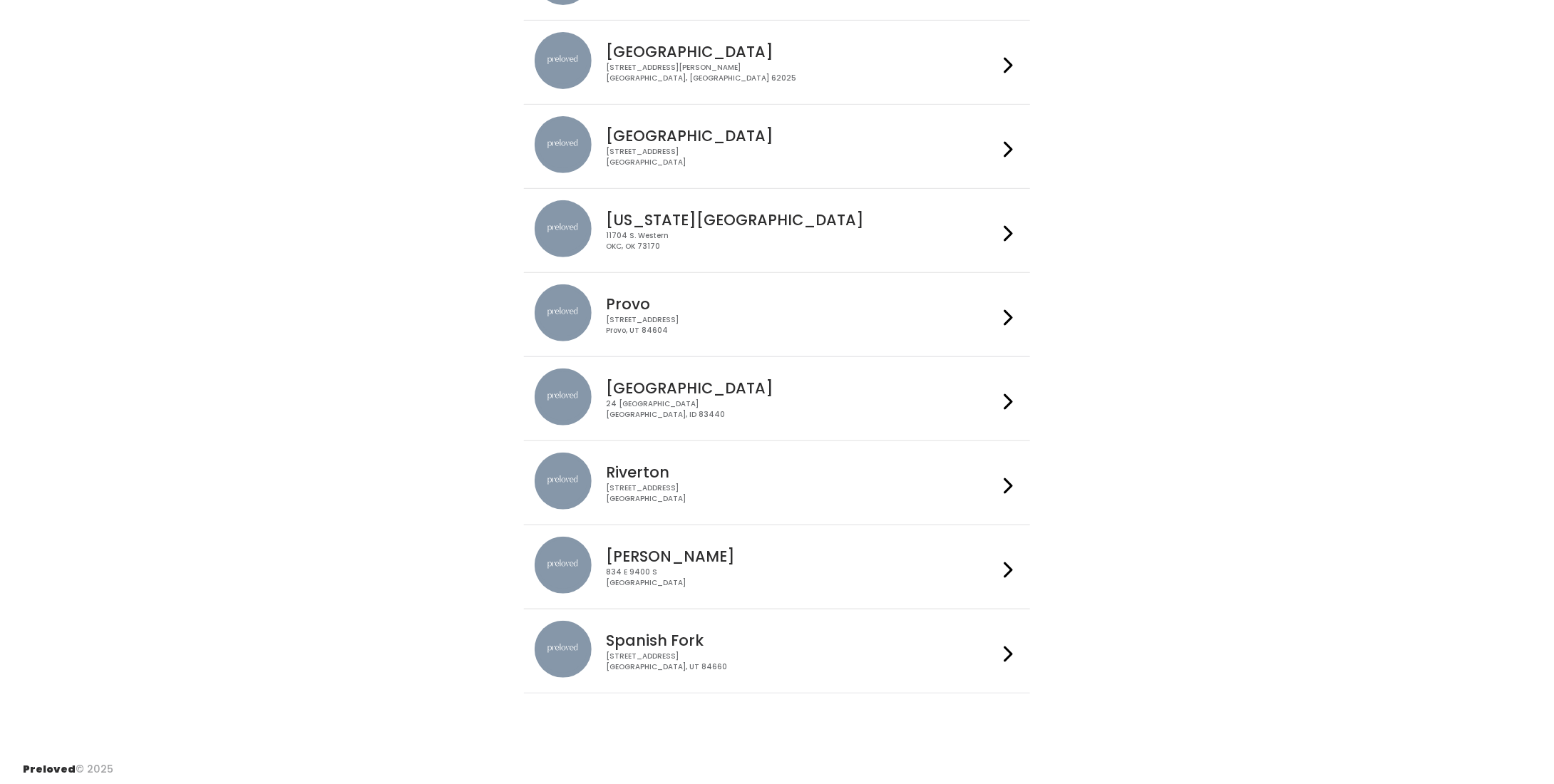
click at [777, 633] on h4 "Spanish Fork" at bounding box center [802, 641] width 392 height 17
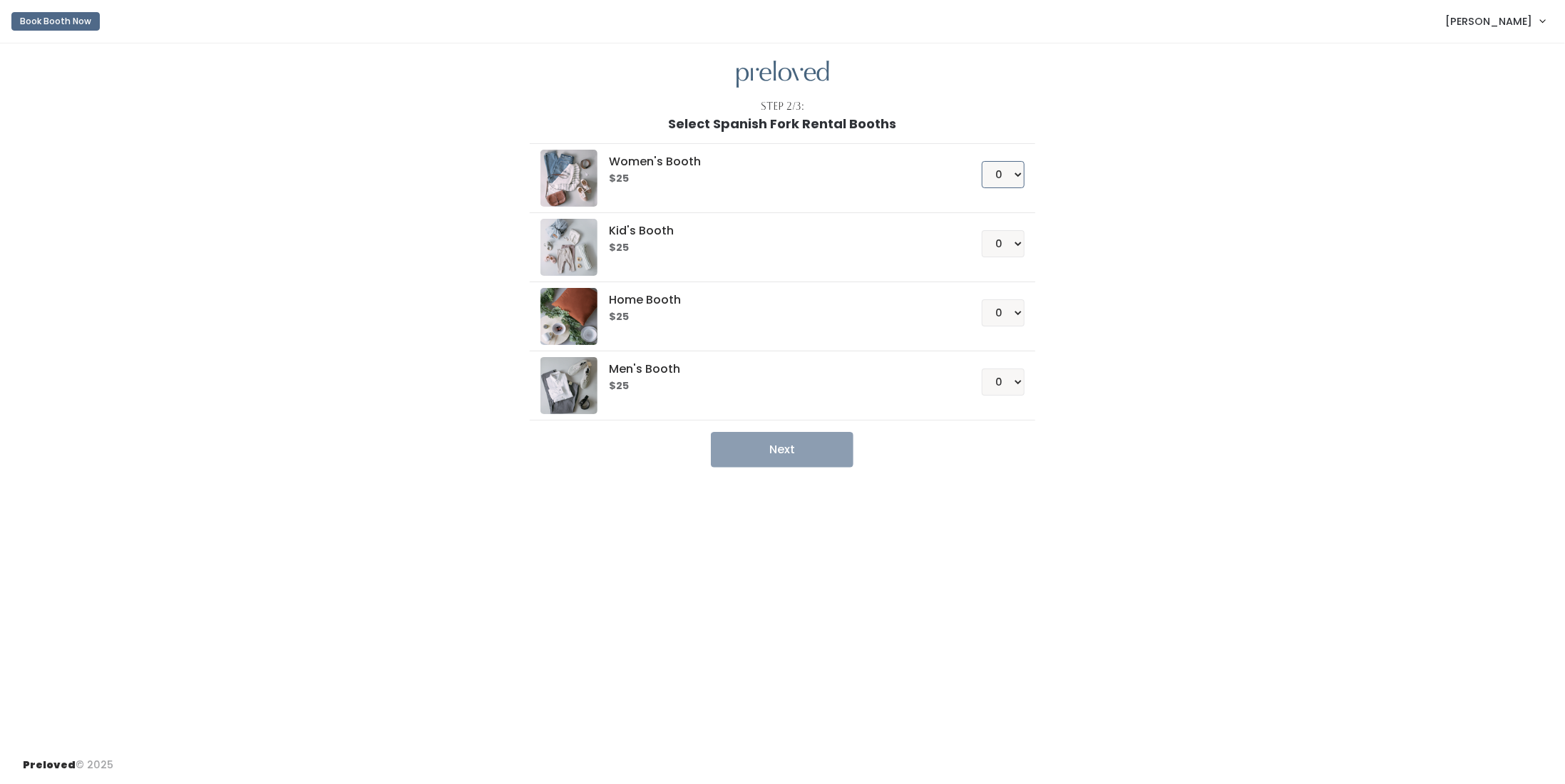
click at [1000, 171] on select "0 1 2 3 4" at bounding box center [1003, 175] width 43 height 27
select select "1"
click at [983, 161] on select "0 1 2 3 4" at bounding box center [1003, 175] width 43 height 27
click at [756, 449] on button "Next" at bounding box center [782, 449] width 142 height 36
